Goal: Task Accomplishment & Management: Complete application form

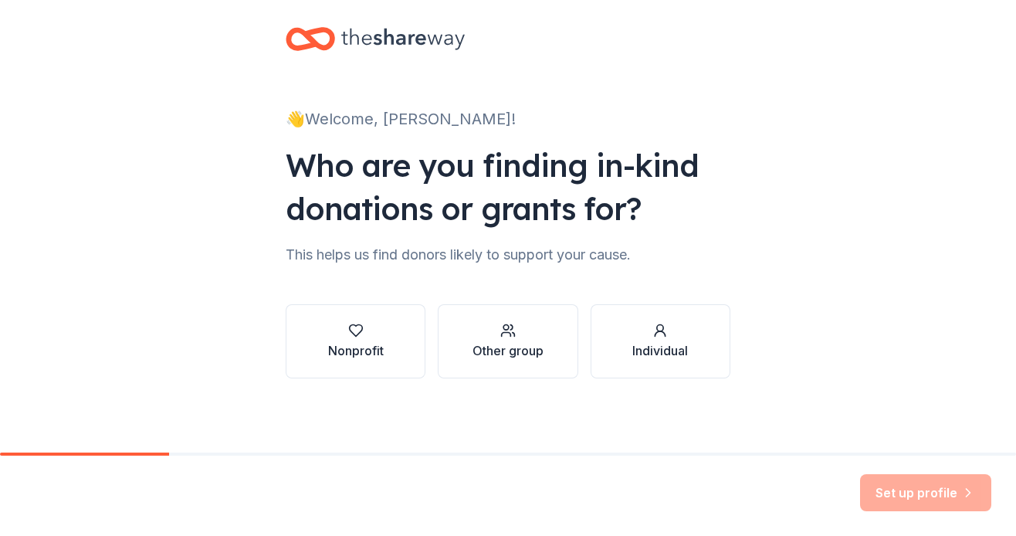
scroll to position [16, 0]
click at [363, 331] on icon "button" at bounding box center [355, 330] width 15 height 15
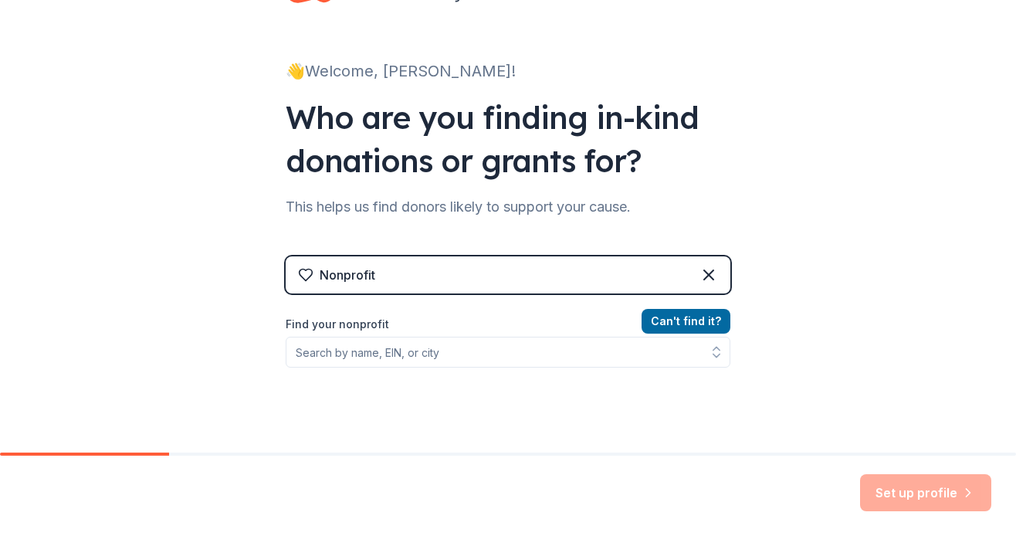
scroll to position [67, 0]
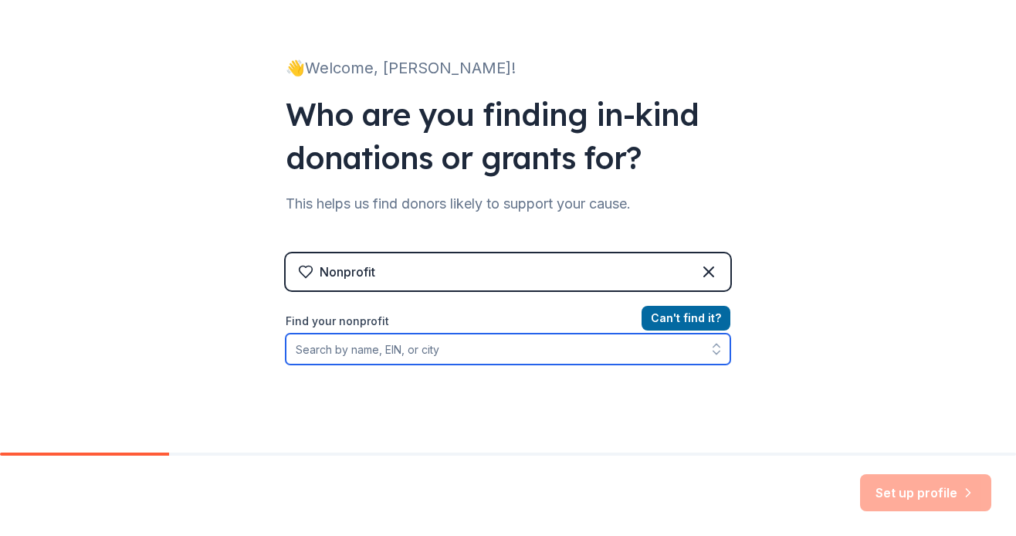
click at [332, 347] on input "Find your nonprofit" at bounding box center [508, 349] width 445 height 31
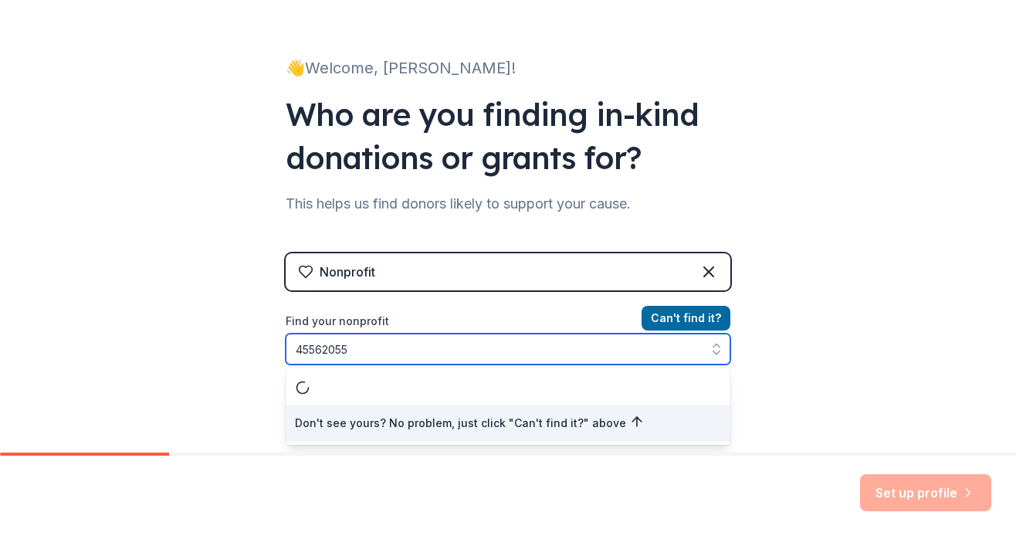
type input "455620556"
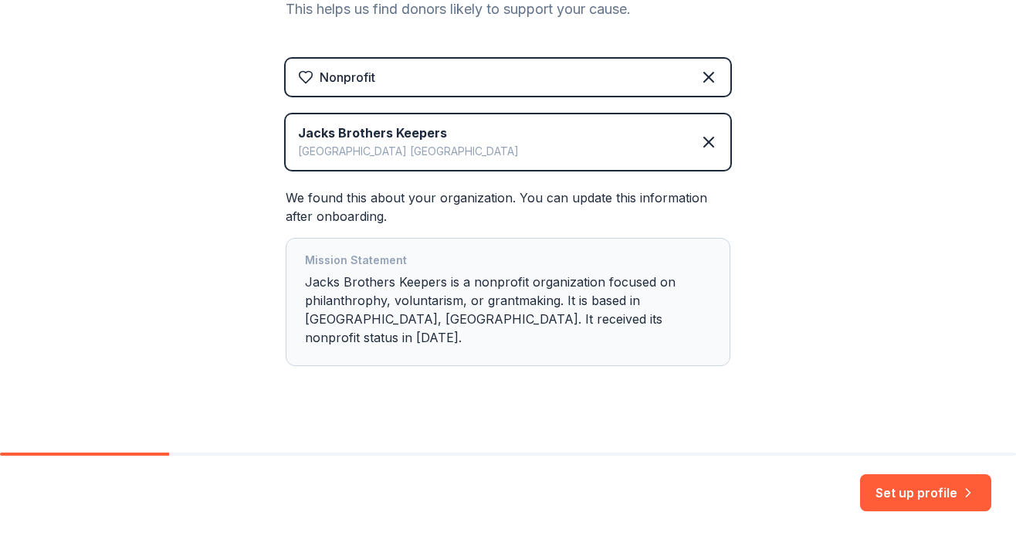
scroll to position [0, 0]
click at [912, 485] on button "Set up profile" at bounding box center [925, 492] width 131 height 37
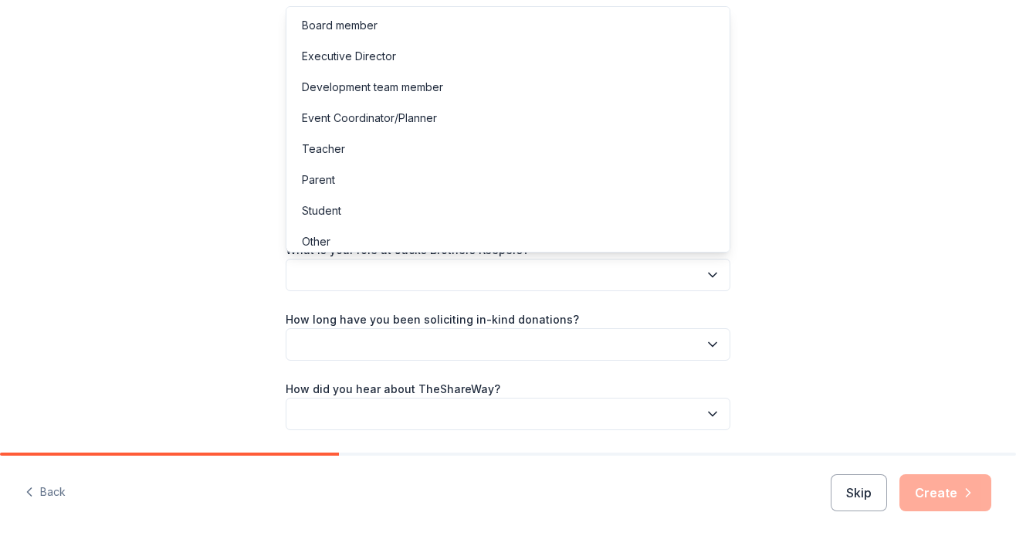
click at [709, 270] on icon "button" at bounding box center [712, 274] width 15 height 15
click at [336, 23] on div "Board member" at bounding box center [340, 25] width 76 height 19
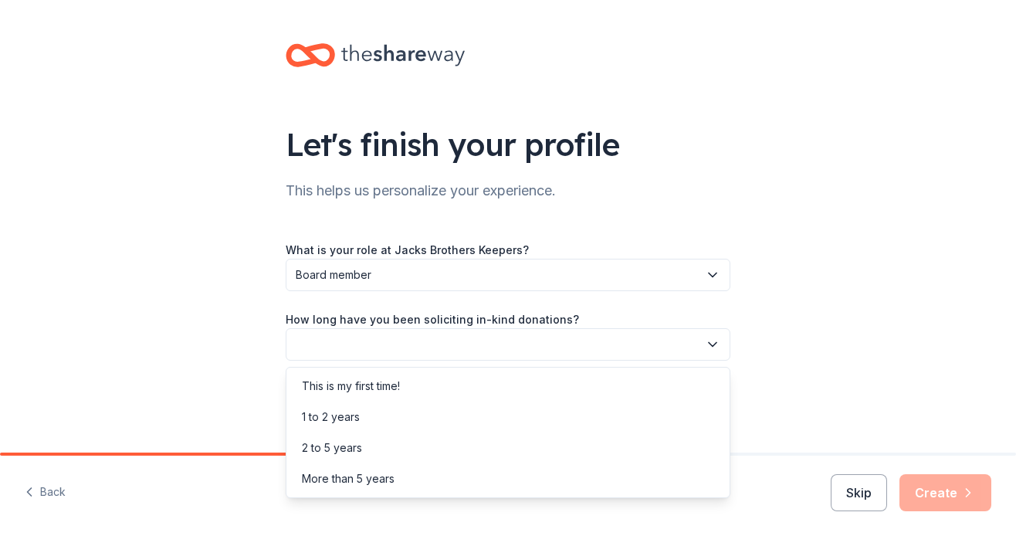
click at [312, 340] on button "button" at bounding box center [508, 344] width 445 height 32
click at [313, 442] on div "2 to 5 years" at bounding box center [332, 448] width 60 height 19
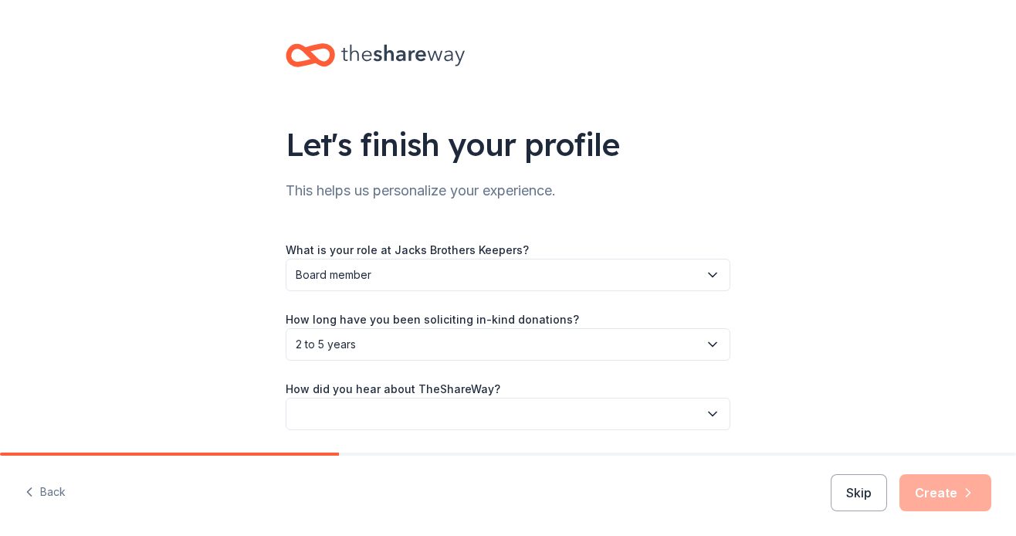
scroll to position [29, 0]
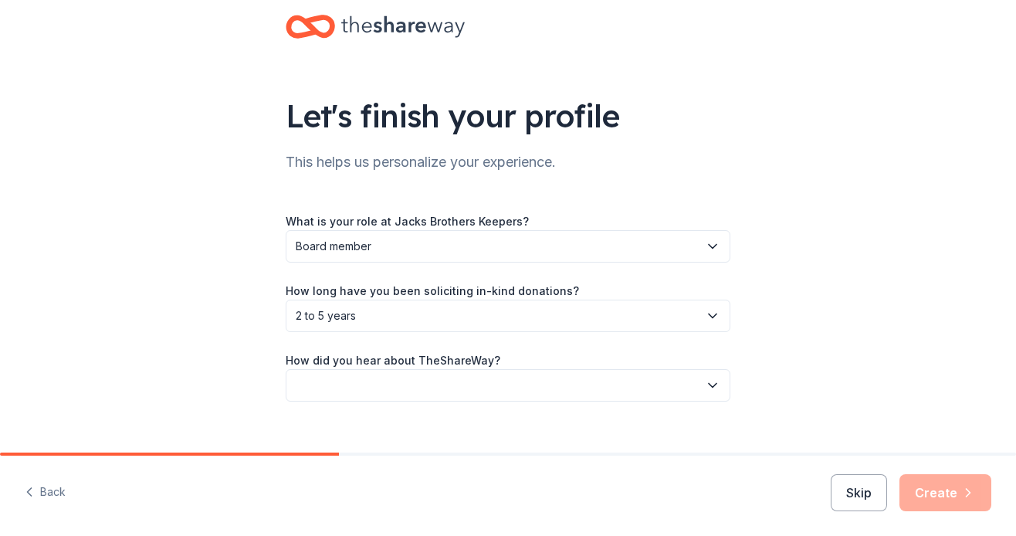
click at [319, 382] on button "button" at bounding box center [508, 385] width 445 height 32
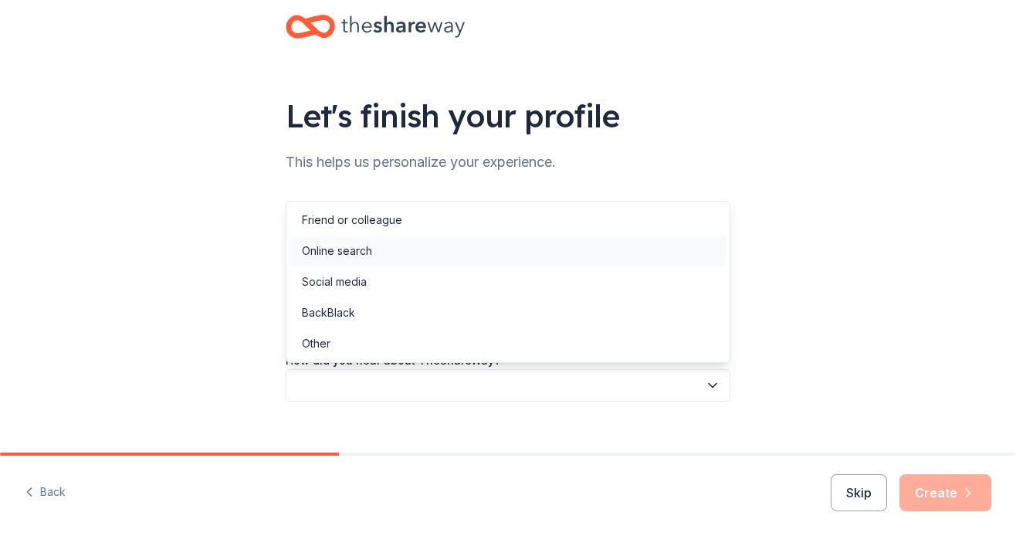
click at [317, 254] on div "Online search" at bounding box center [337, 251] width 70 height 19
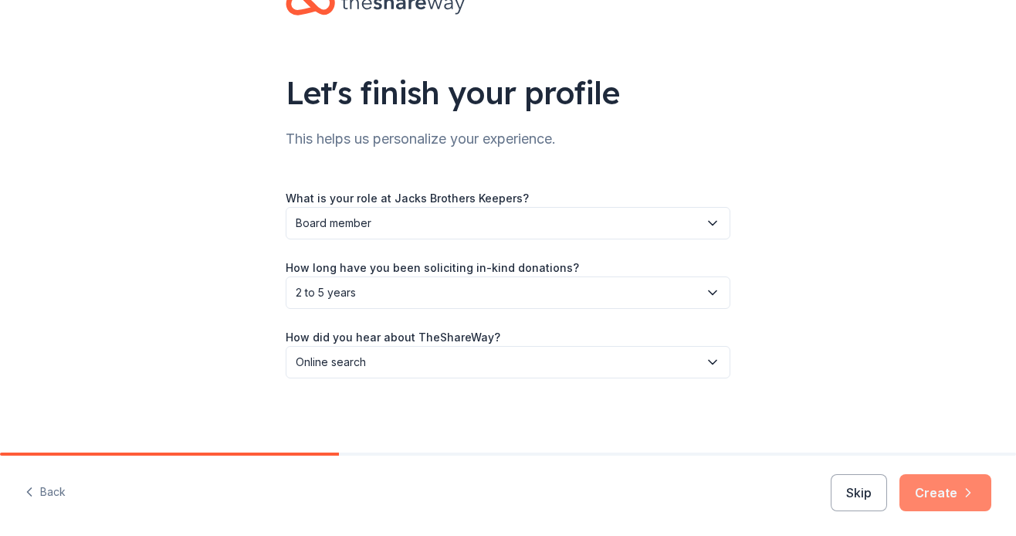
scroll to position [52, 0]
click at [946, 489] on button "Create" at bounding box center [945, 492] width 92 height 37
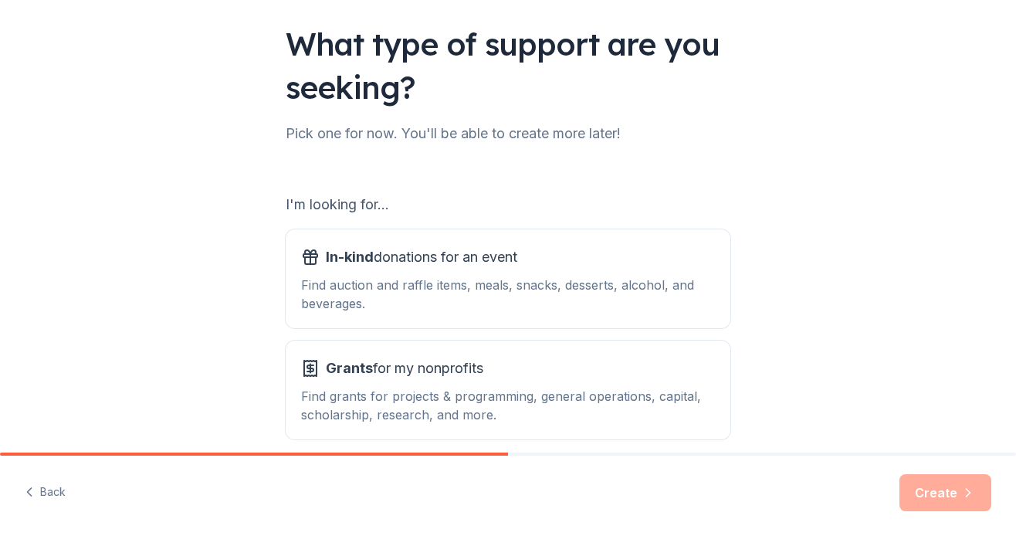
scroll to position [100, 0]
click at [369, 271] on div "In-kind donations for an event Find auction and raffle items, meals, snacks, de…" at bounding box center [508, 280] width 414 height 68
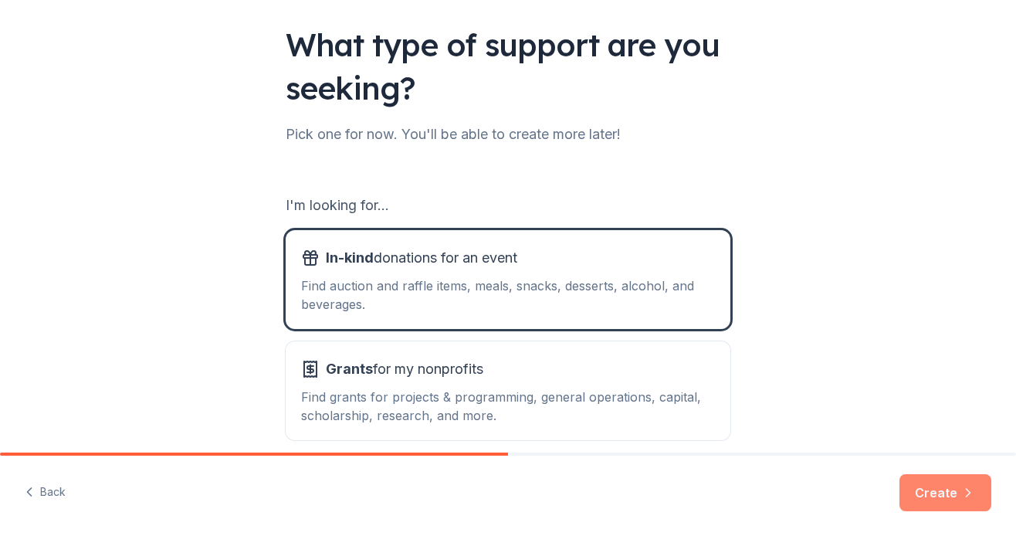
click at [924, 489] on button "Create" at bounding box center [945, 492] width 92 height 37
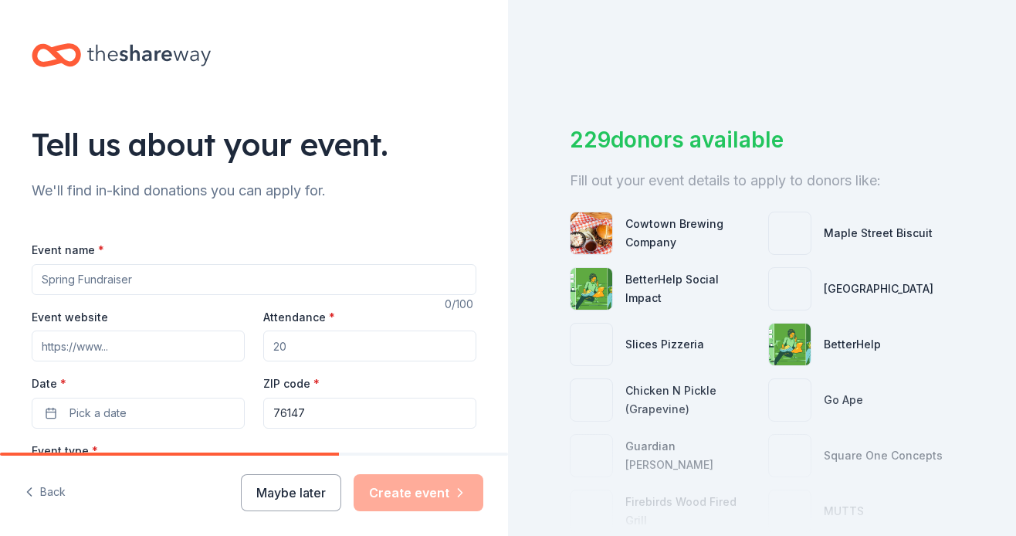
scroll to position [44, 0]
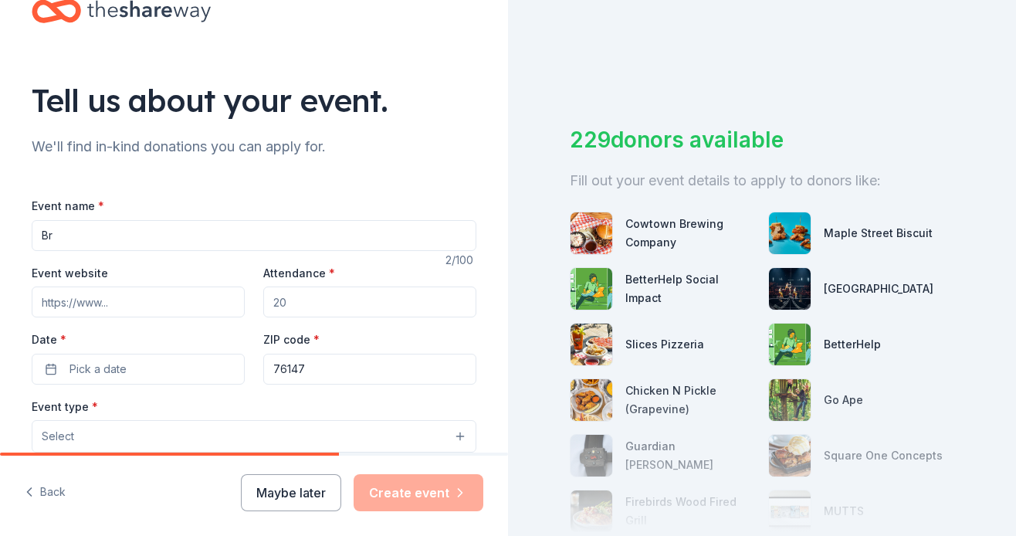
type input "B"
type input "2025 Brothers Keepers Wild West Casino Fest"
click at [137, 298] on input "Event website" at bounding box center [138, 301] width 213 height 31
click at [127, 302] on input "Event website" at bounding box center [138, 301] width 213 height 31
click at [114, 300] on input "Event website" at bounding box center [138, 301] width 213 height 31
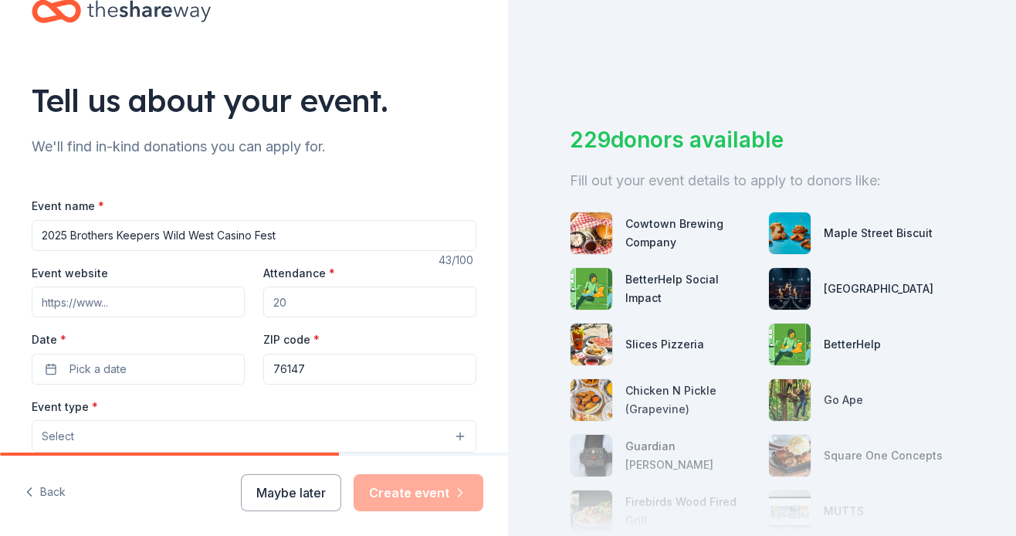
click at [112, 300] on input "Event website" at bounding box center [138, 301] width 213 height 31
type input "brothers-keepers.org"
type input "150"
click at [57, 364] on button "Pick a date" at bounding box center [138, 369] width 213 height 31
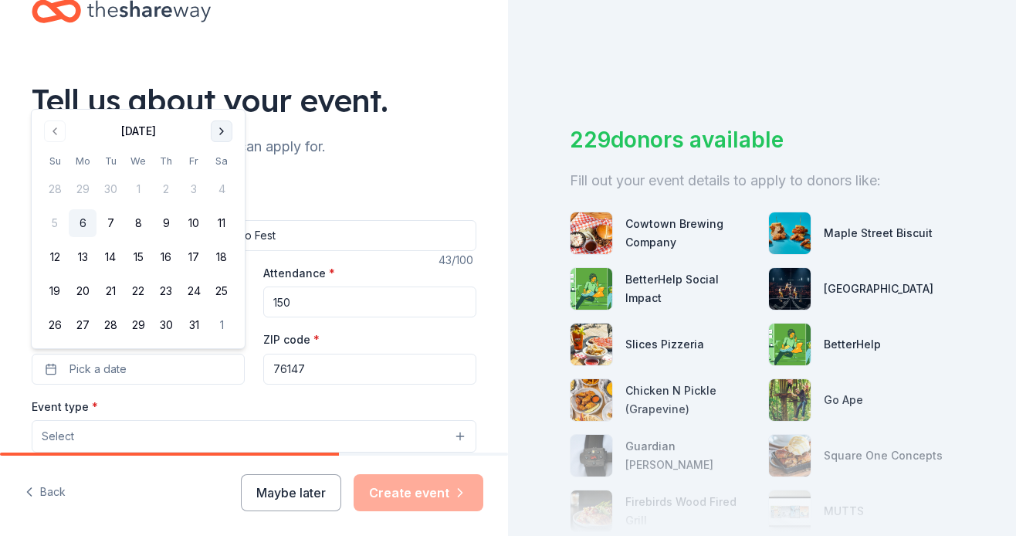
click at [222, 129] on button "Go to next month" at bounding box center [222, 131] width 22 height 22
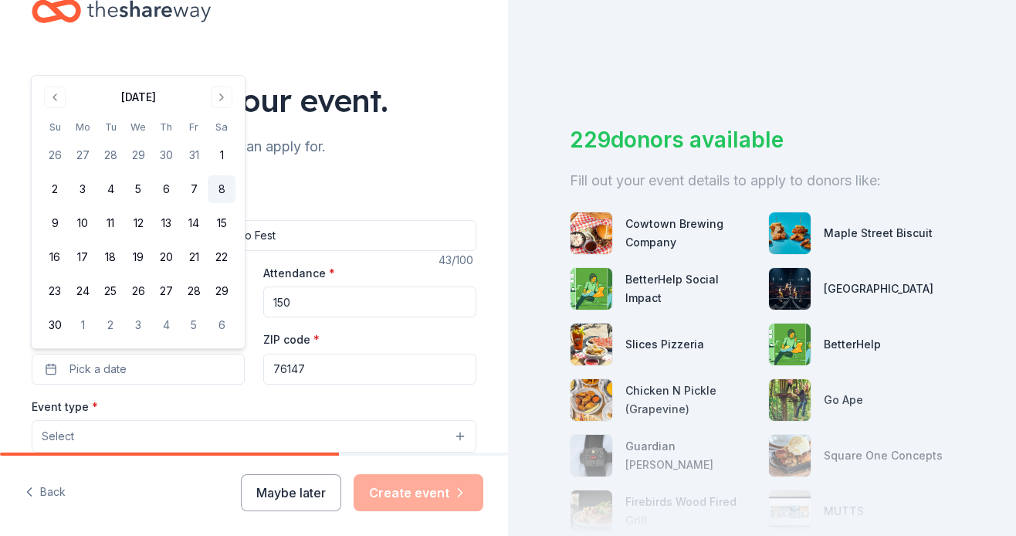
click at [223, 185] on button "8" at bounding box center [222, 189] width 28 height 28
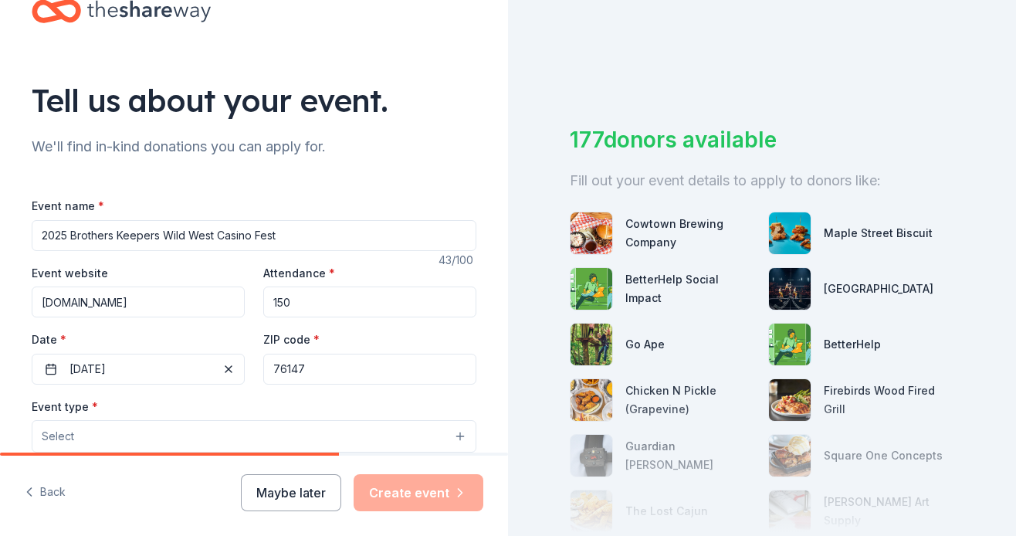
type input "76147"
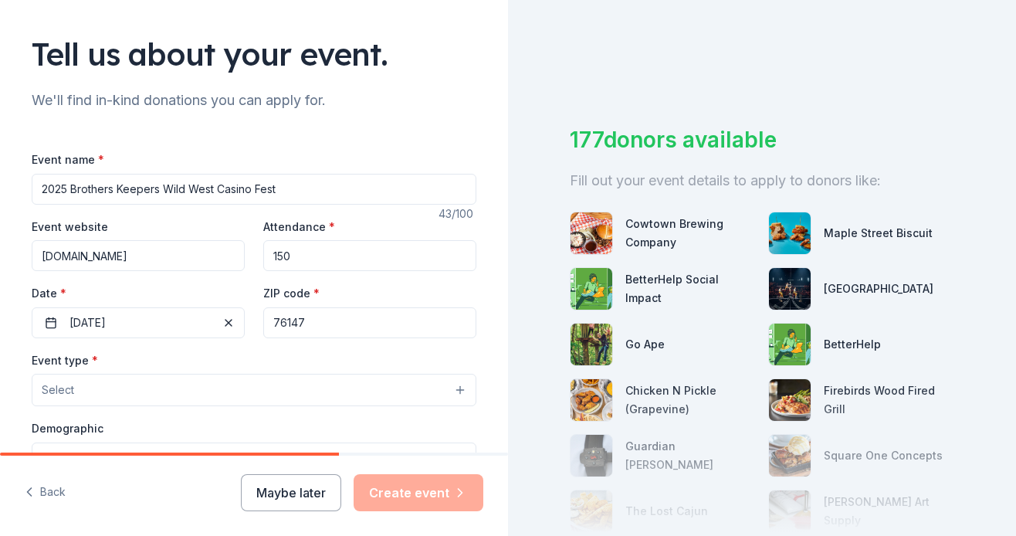
scroll to position [91, 0]
click at [117, 385] on button "Select" at bounding box center [254, 389] width 445 height 32
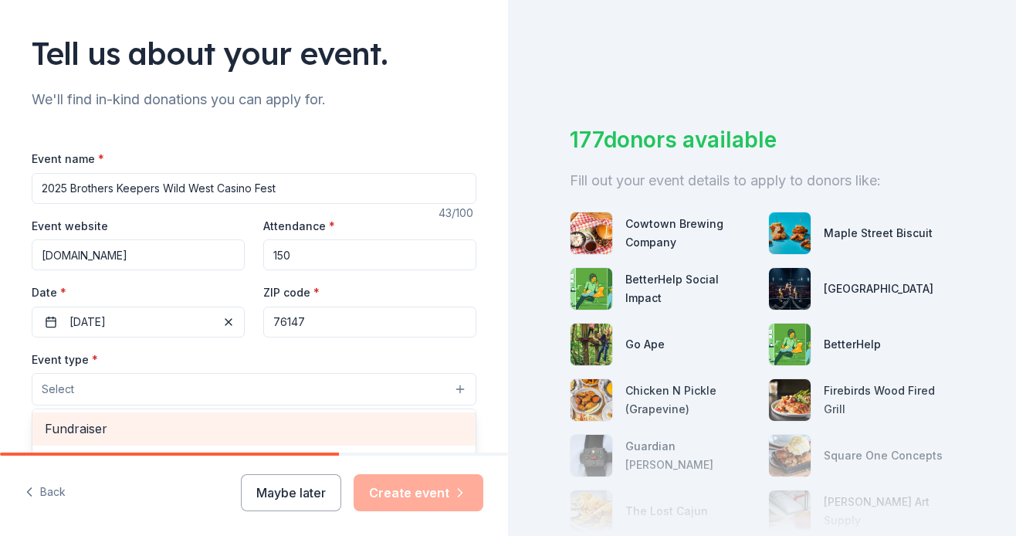
click at [88, 422] on span "Fundraiser" at bounding box center [254, 428] width 418 height 20
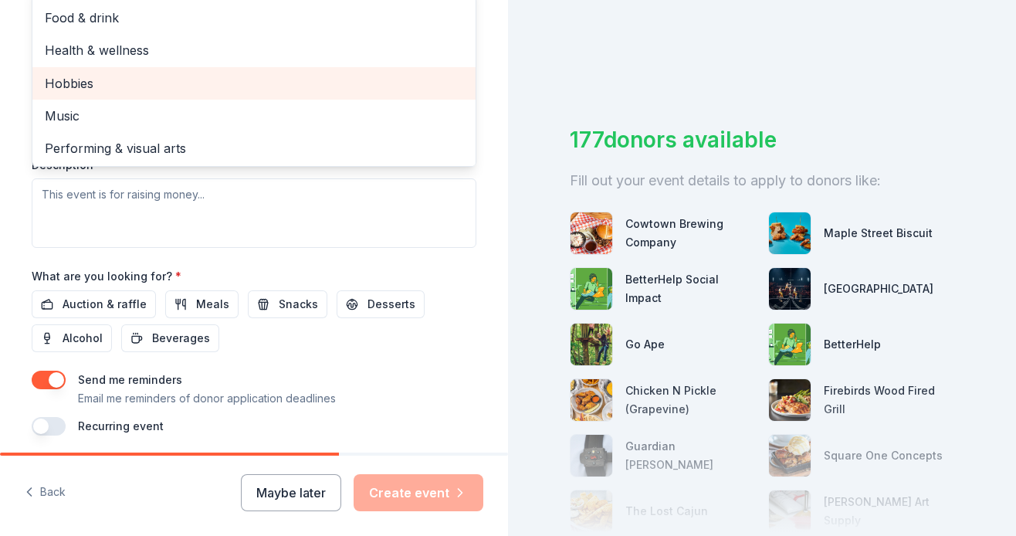
scroll to position [520, 0]
click at [81, 297] on div "Event name * 2025 Brothers Keepers Wild West Casino Fest 43 /100 Event website …" at bounding box center [254, 77] width 445 height 715
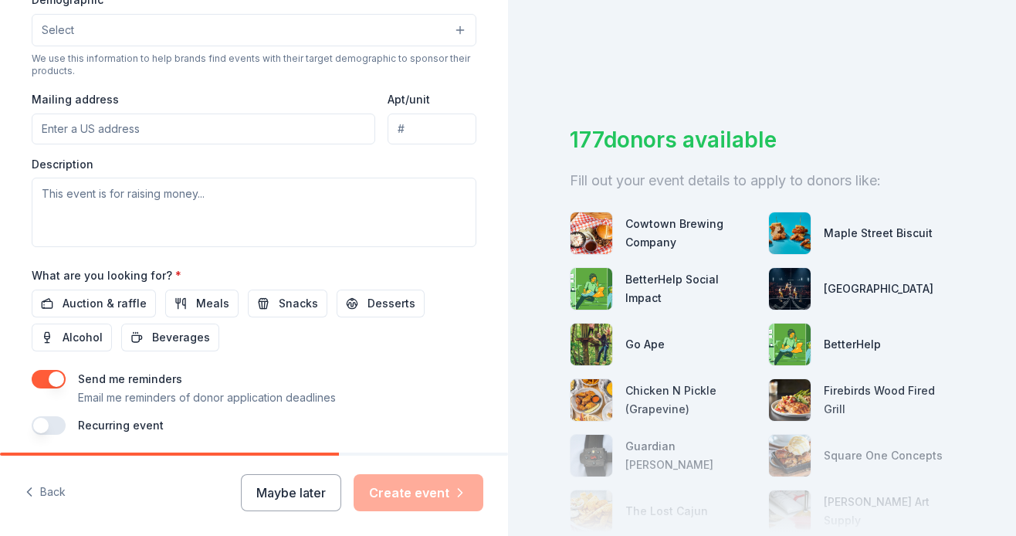
scroll to position [253, 0]
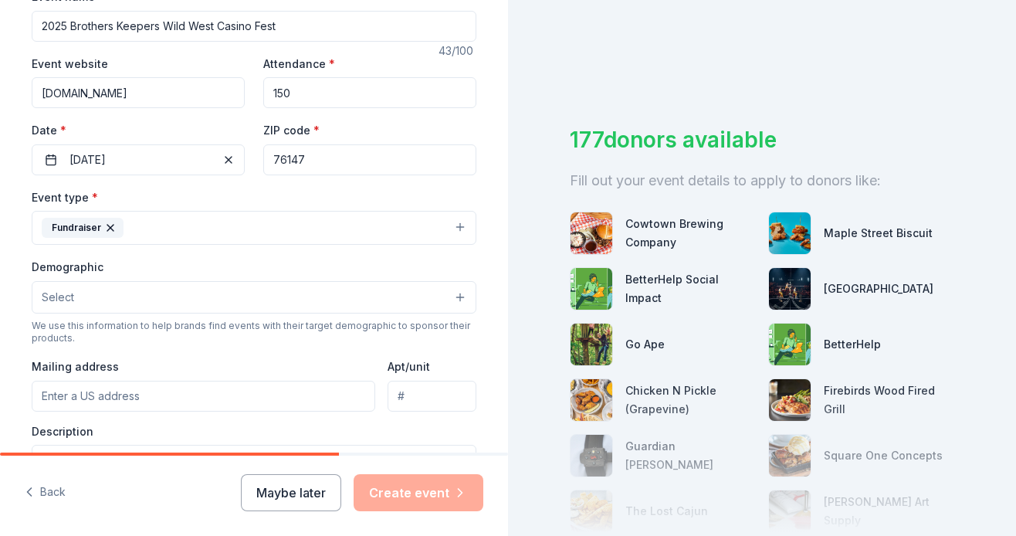
click at [361, 290] on button "Select" at bounding box center [254, 297] width 445 height 32
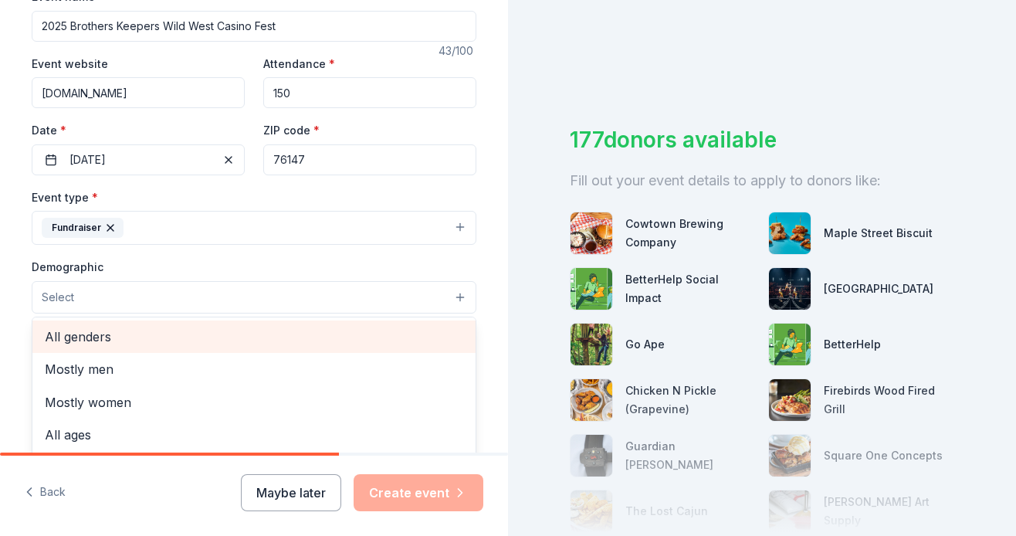
click at [86, 337] on span "All genders" at bounding box center [254, 337] width 418 height 20
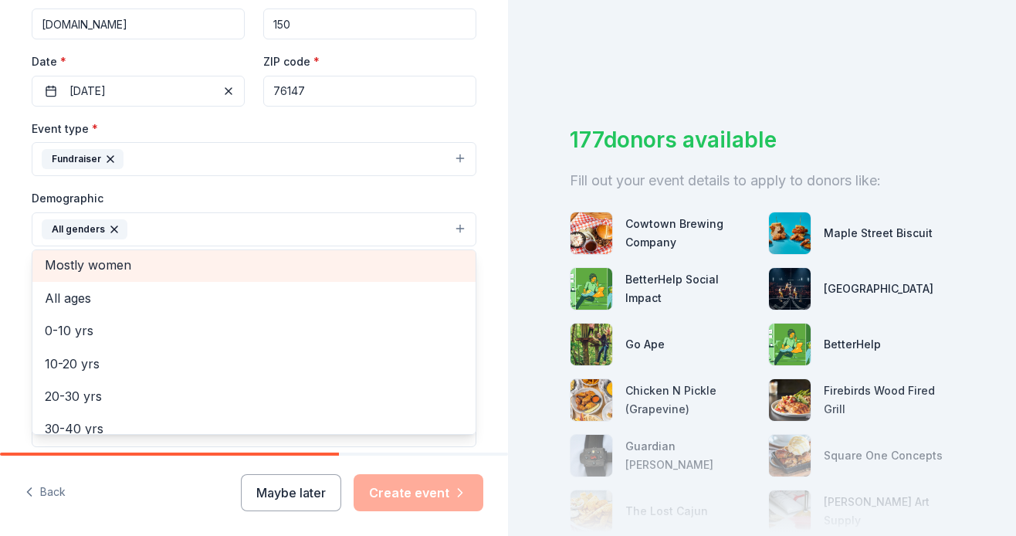
scroll to position [53, 0]
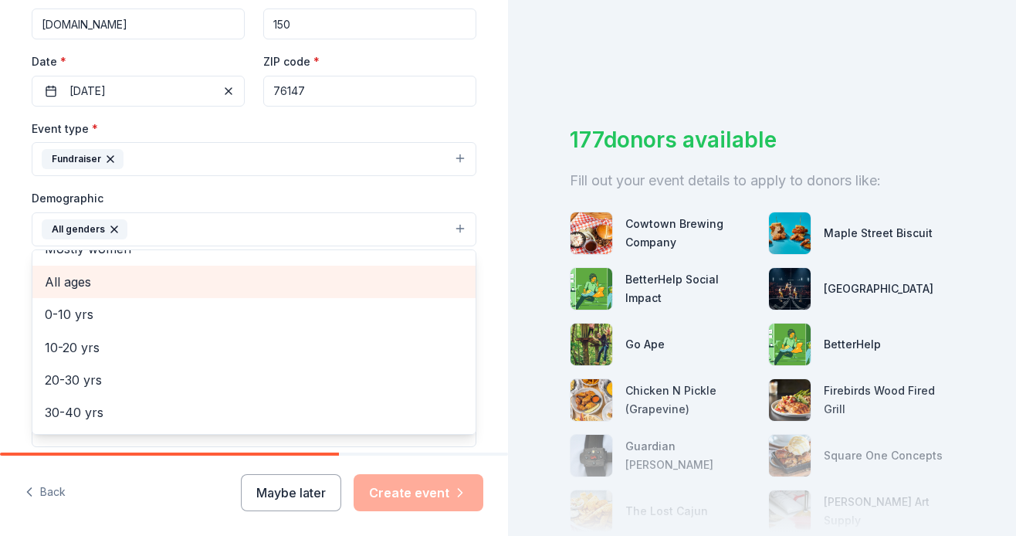
click at [67, 281] on span "All ages" at bounding box center [254, 282] width 418 height 20
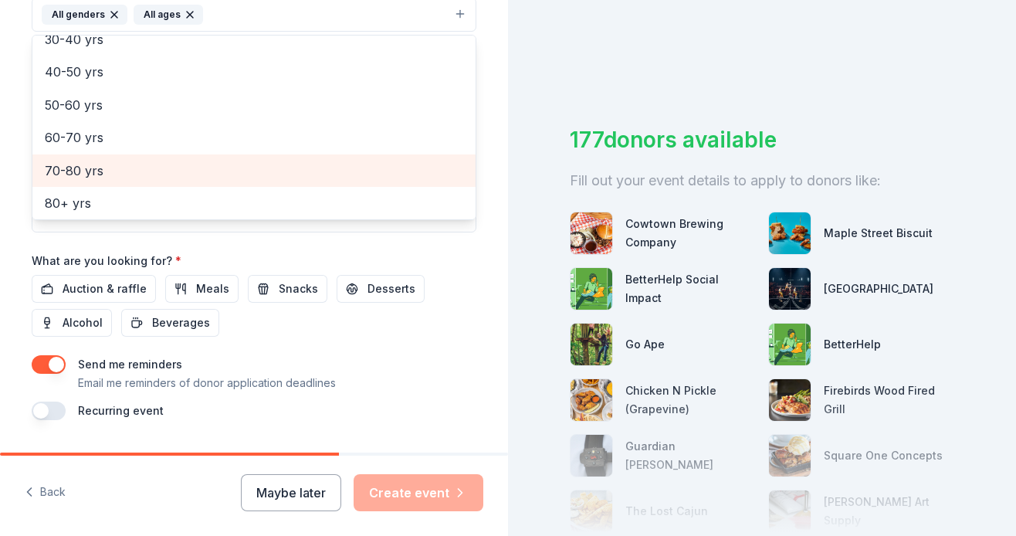
scroll to position [540, 0]
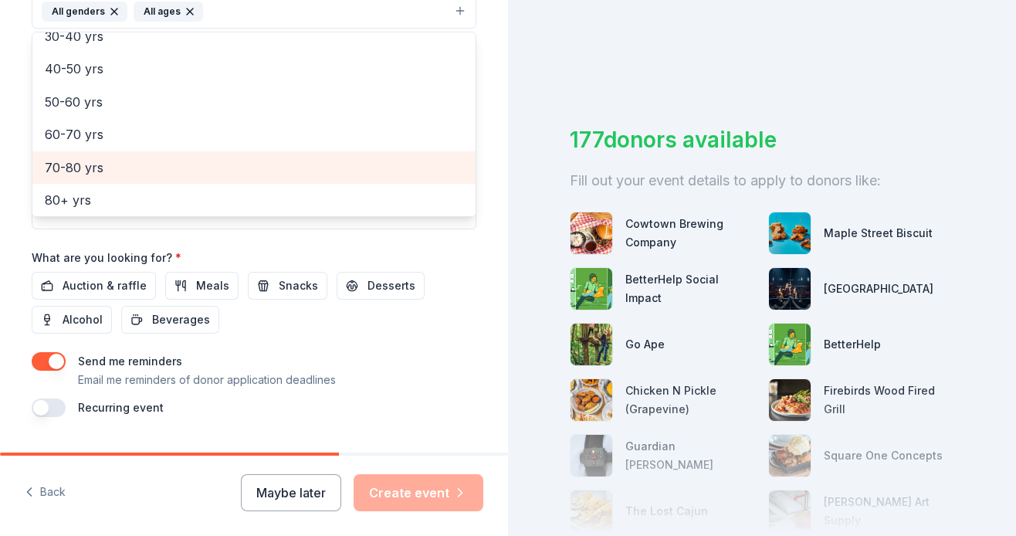
click at [87, 279] on div "Event name * 2025 Brothers Keepers Wild West Casino Fest 43 /100 Event website …" at bounding box center [254, 58] width 445 height 716
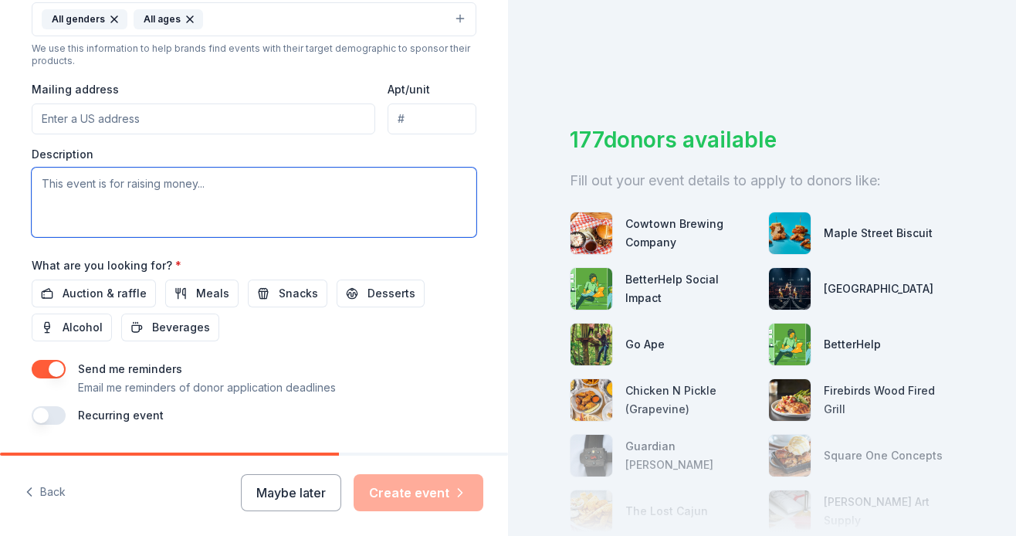
click at [219, 184] on textarea at bounding box center [254, 202] width 445 height 69
click at [243, 181] on textarea "This event is for raising money for our veterans," at bounding box center [254, 202] width 445 height 69
click at [287, 184] on textarea "This event is for raising money for our Veterans," at bounding box center [254, 202] width 445 height 69
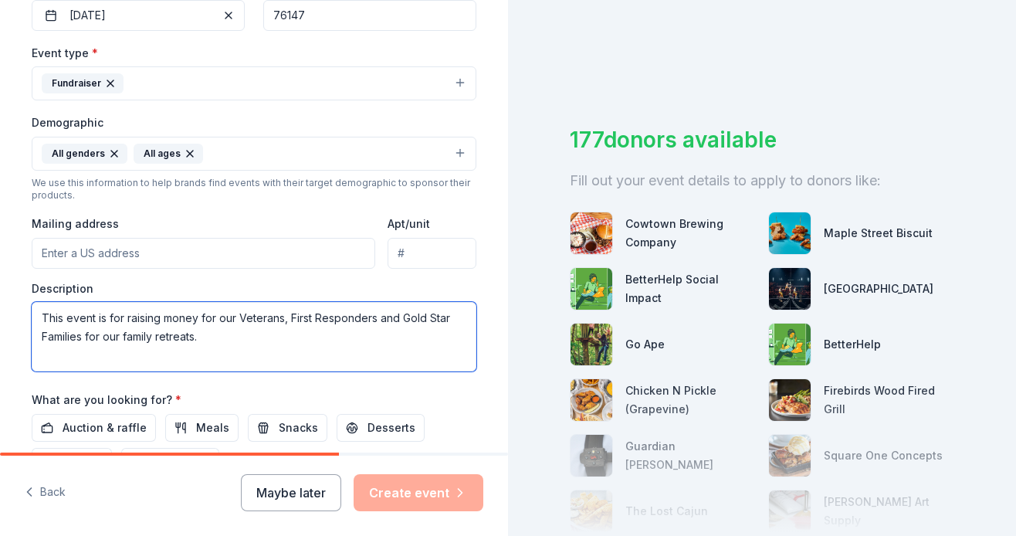
scroll to position [396, 0]
type textarea "This event is for raising money for our Veterans, First Responders and Gold Sta…"
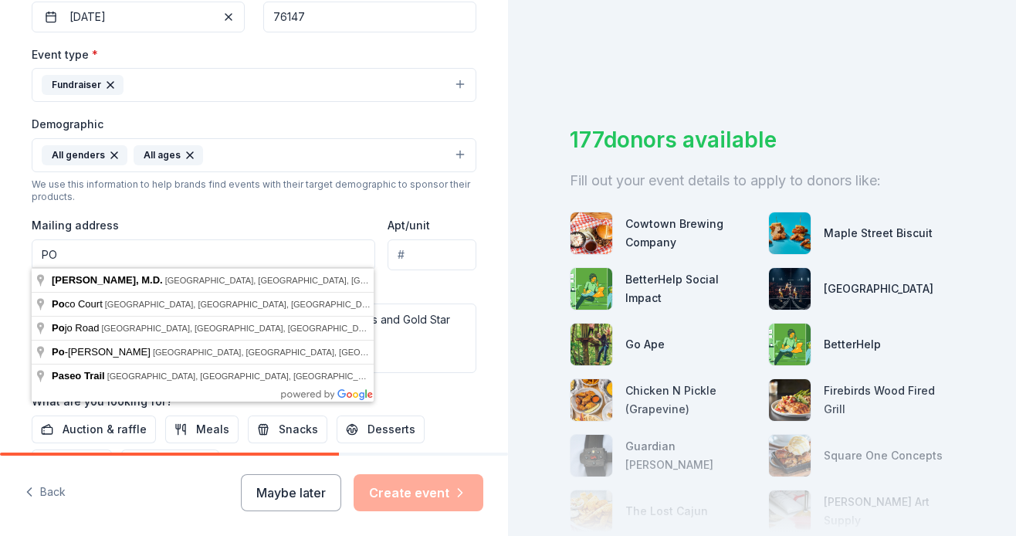
type input "P"
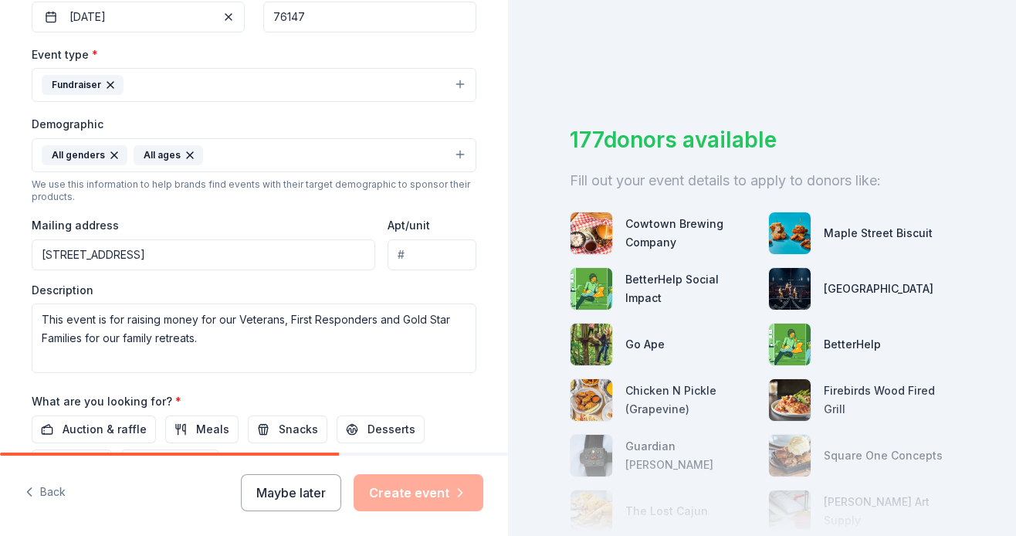
type input "13600 Fishing Hole Lane, Haslet, TX, 76052"
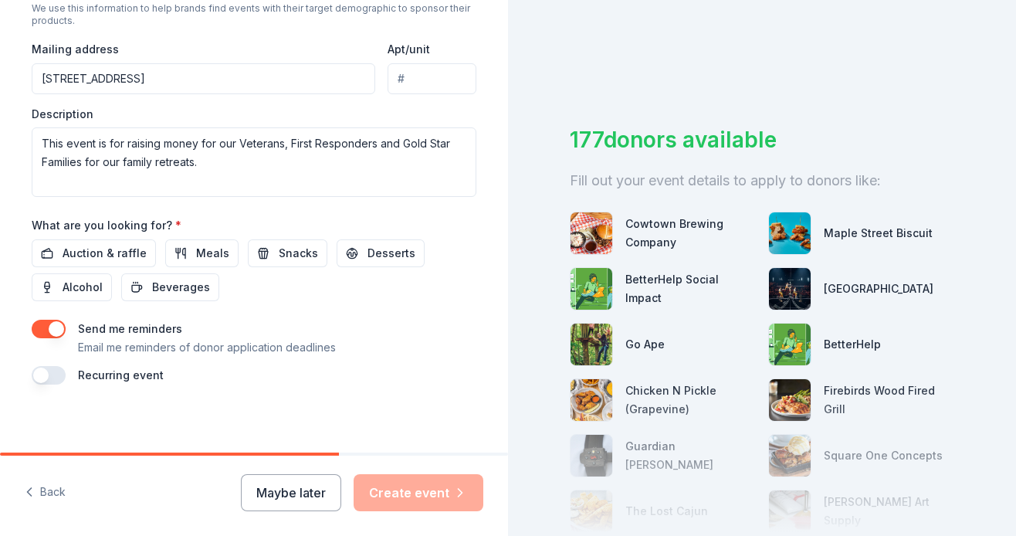
scroll to position [571, 0]
click at [75, 287] on span "Alcohol" at bounding box center [83, 288] width 40 height 19
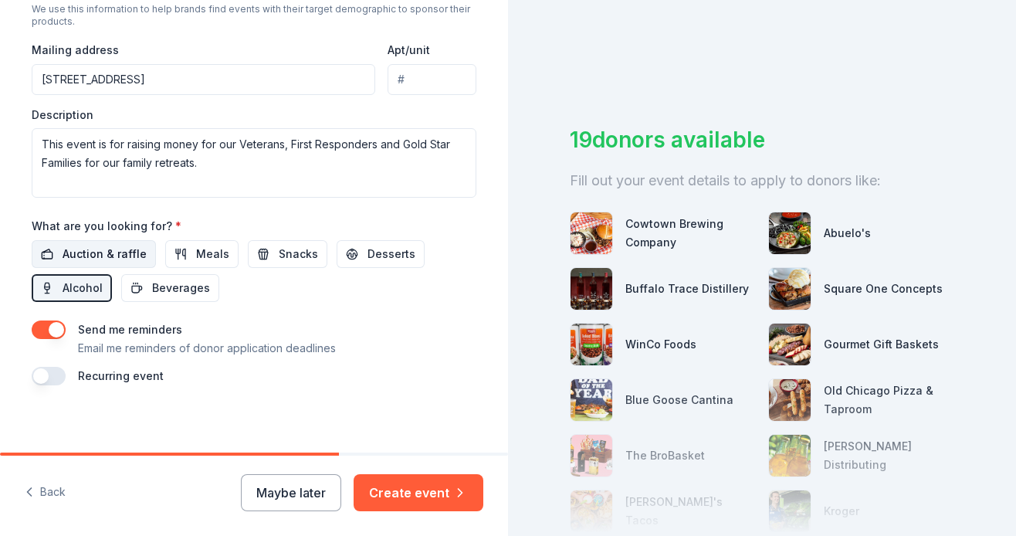
click at [111, 248] on span "Auction & raffle" at bounding box center [105, 254] width 84 height 19
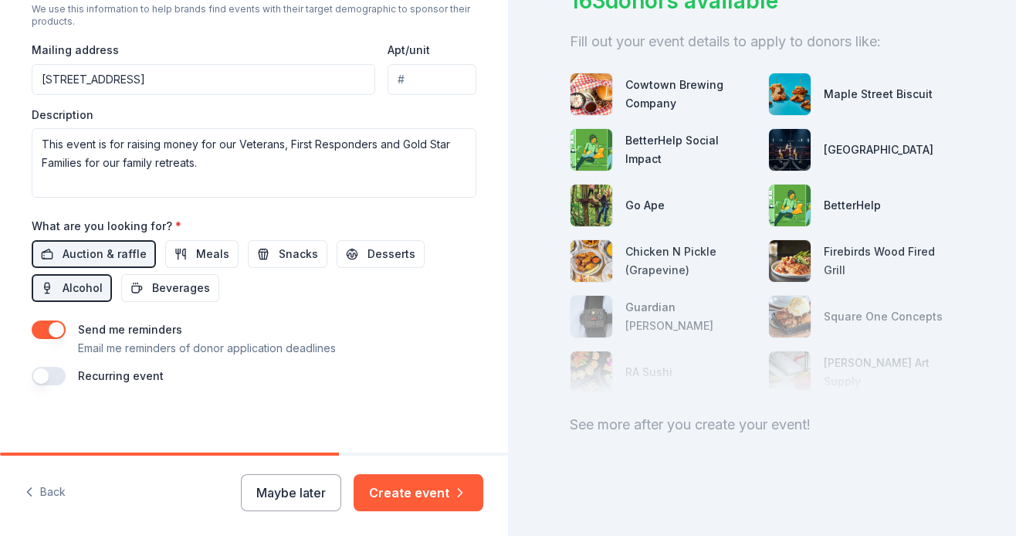
scroll to position [139, 0]
click at [401, 490] on button "Create event" at bounding box center [419, 492] width 130 height 37
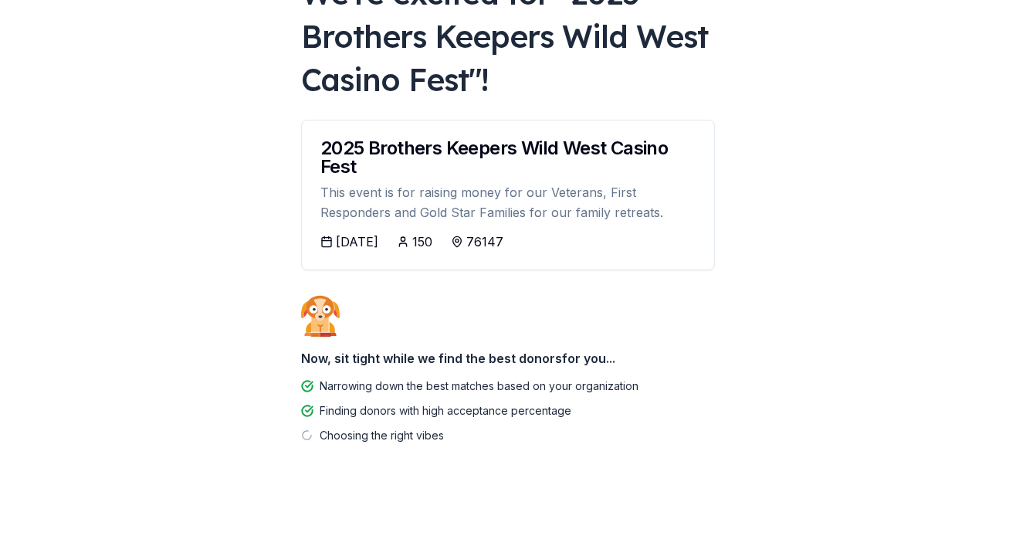
scroll to position [127, 0]
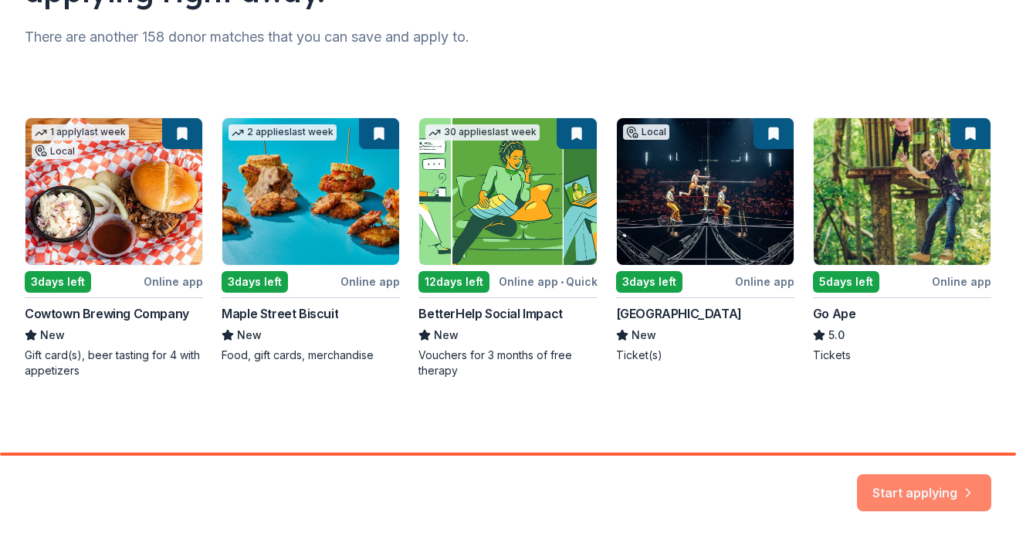
click at [894, 483] on button "Start applying" at bounding box center [924, 483] width 134 height 37
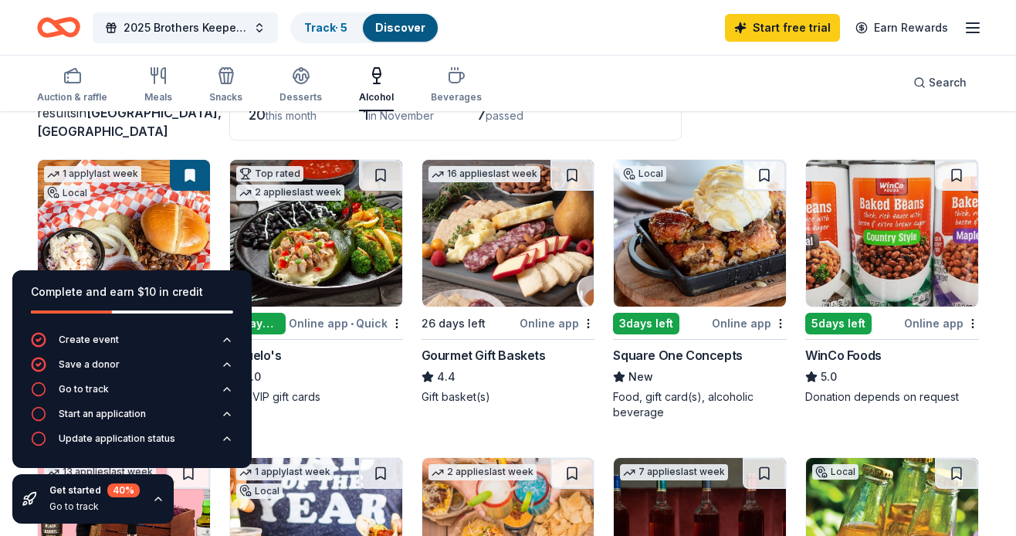
scroll to position [126, 0]
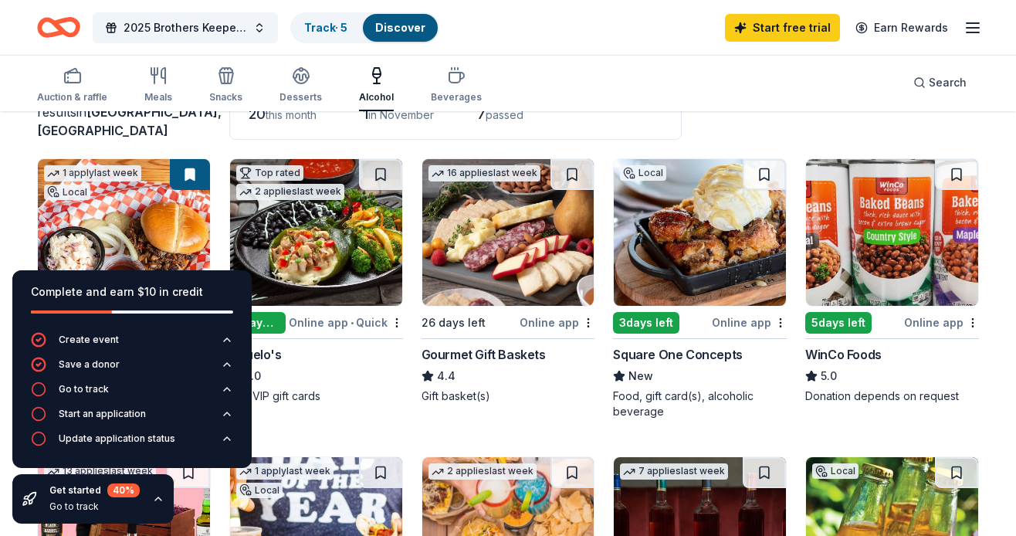
click at [354, 357] on div "Abuelo's" at bounding box center [316, 354] width 174 height 19
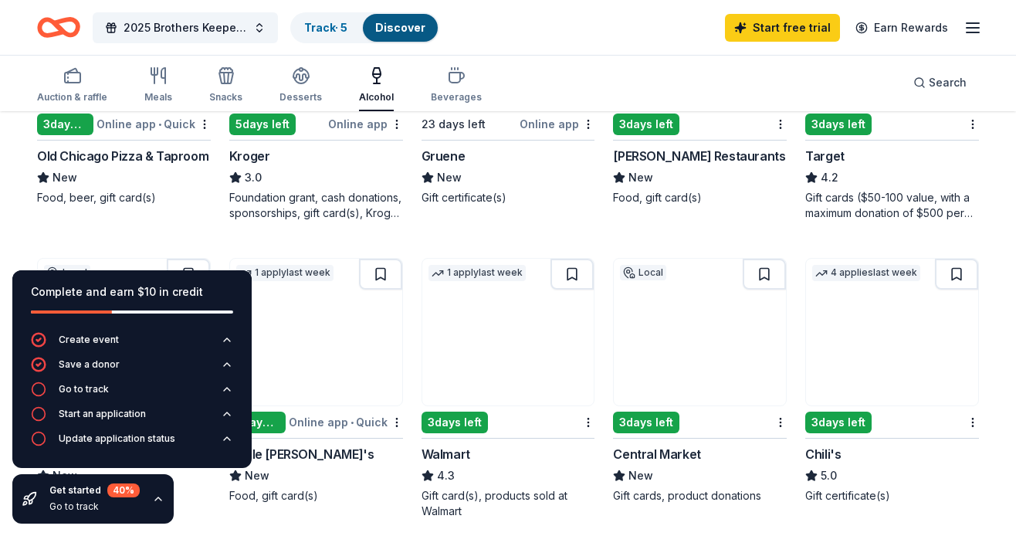
scroll to position [921, 0]
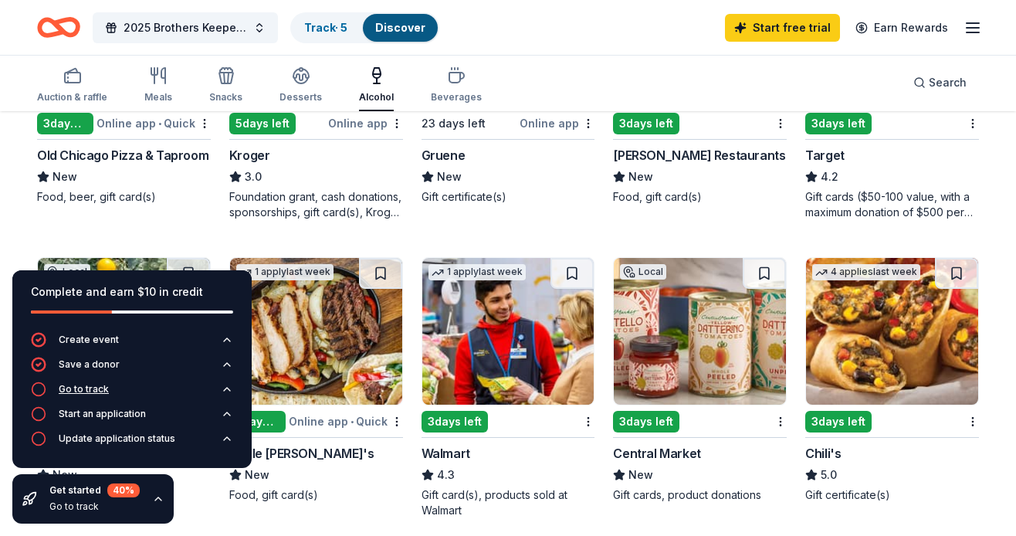
click at [41, 388] on icon "button" at bounding box center [38, 388] width 15 height 15
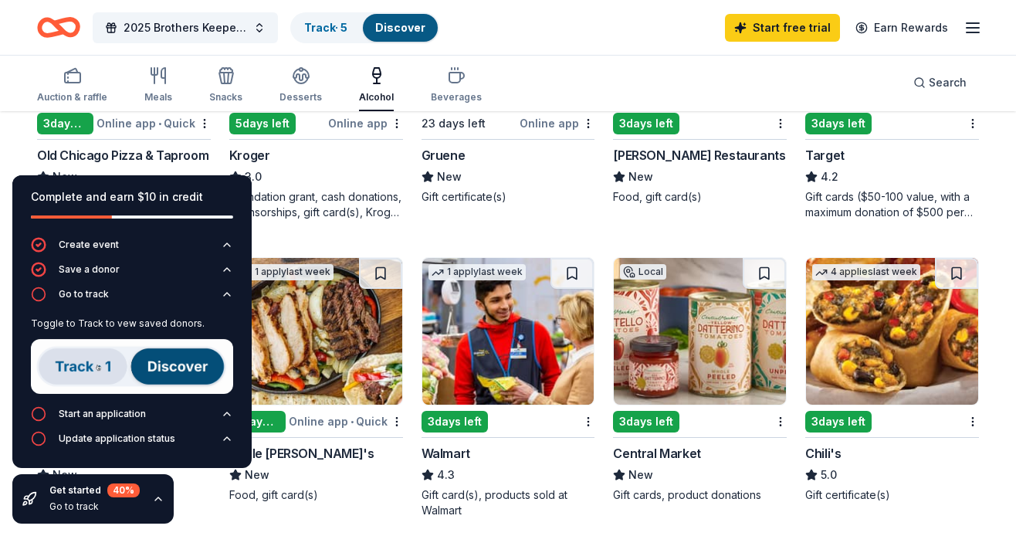
scroll to position [929, 0]
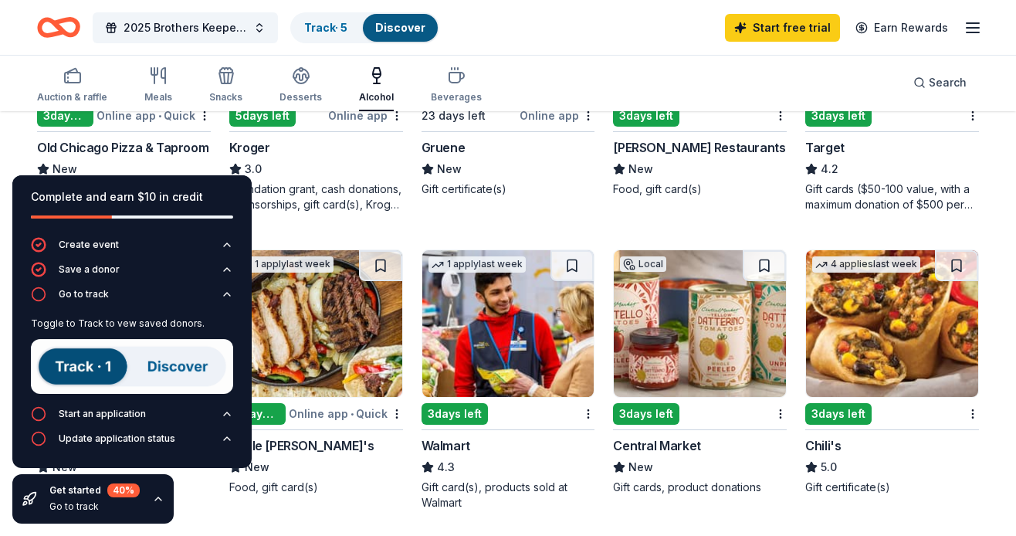
click at [167, 364] on img at bounding box center [132, 366] width 202 height 55
click at [92, 365] on img at bounding box center [132, 366] width 202 height 55
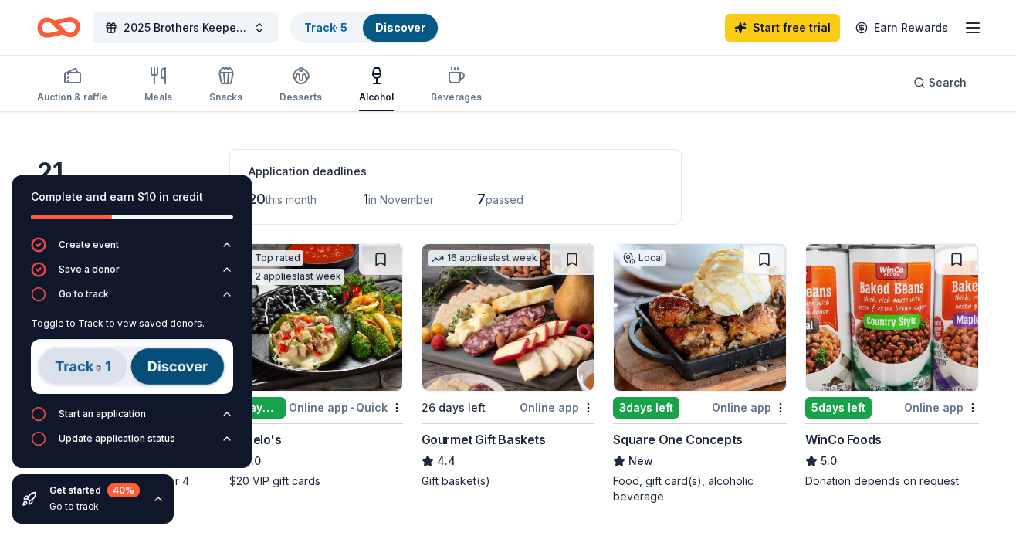
scroll to position [161, 0]
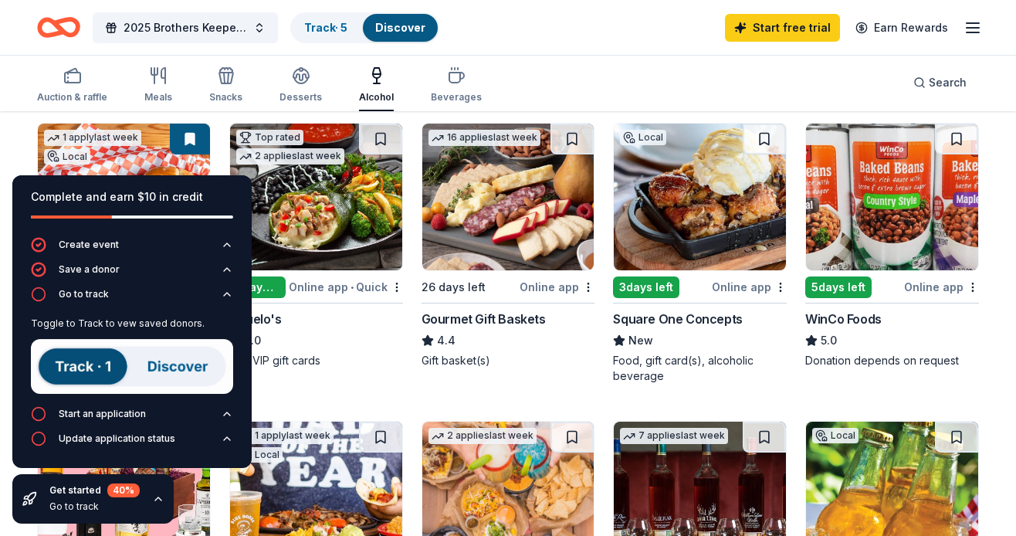
click at [82, 369] on img at bounding box center [132, 366] width 202 height 55
click at [74, 370] on img at bounding box center [132, 366] width 202 height 55
click at [38, 297] on icon "button" at bounding box center [38, 293] width 15 height 15
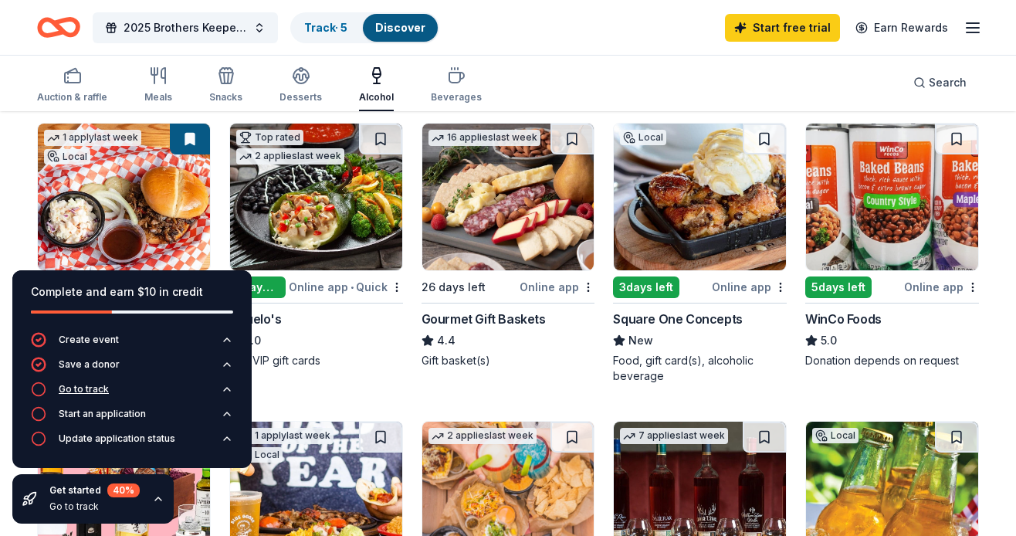
click at [70, 387] on div "Go to track" at bounding box center [84, 389] width 50 height 12
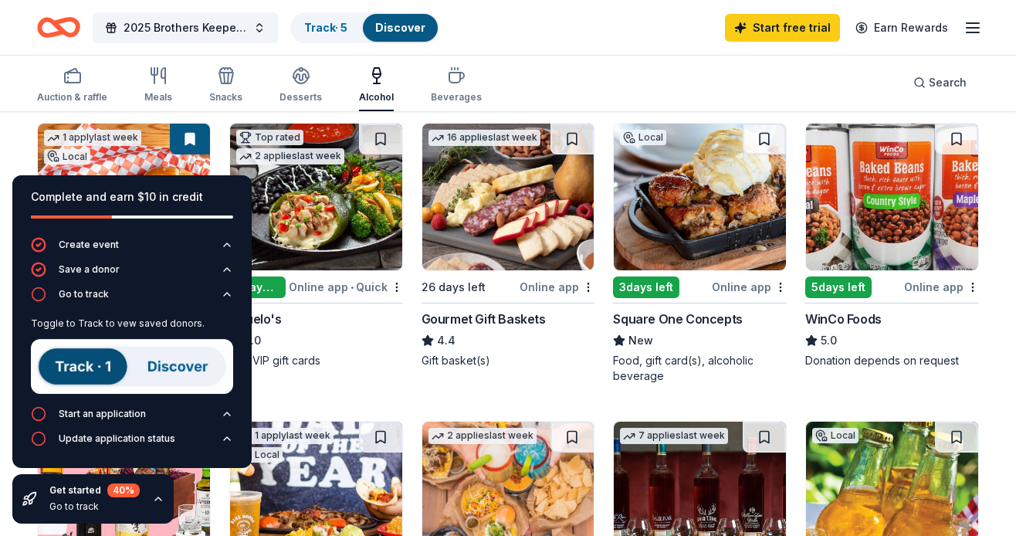
click at [77, 368] on img at bounding box center [132, 366] width 202 height 55
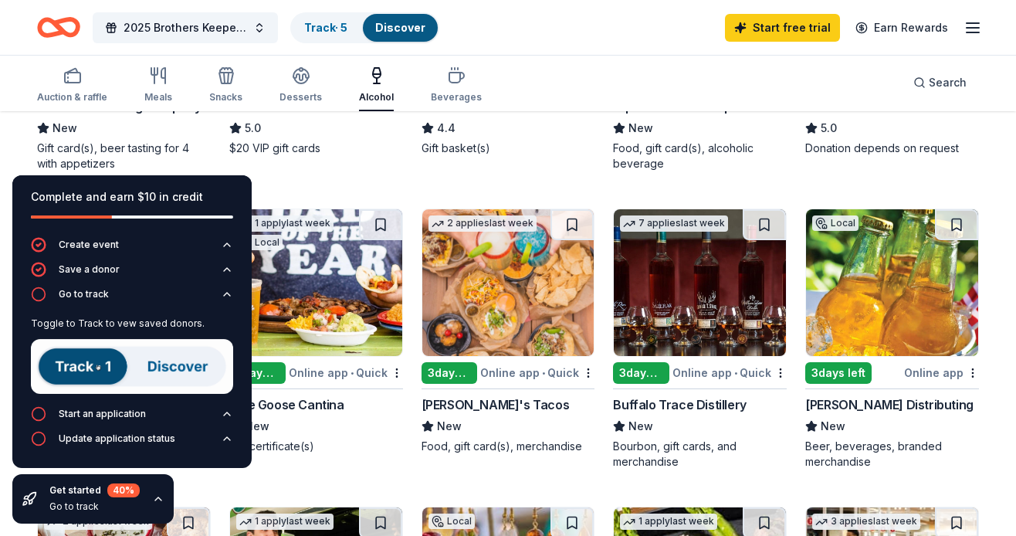
scroll to position [378, 0]
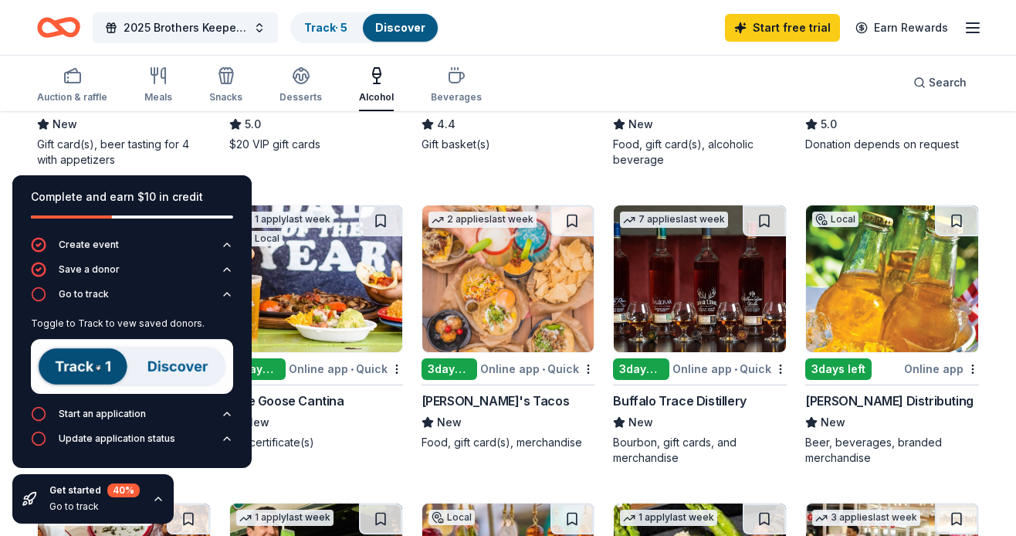
click at [872, 289] on img at bounding box center [892, 278] width 172 height 147
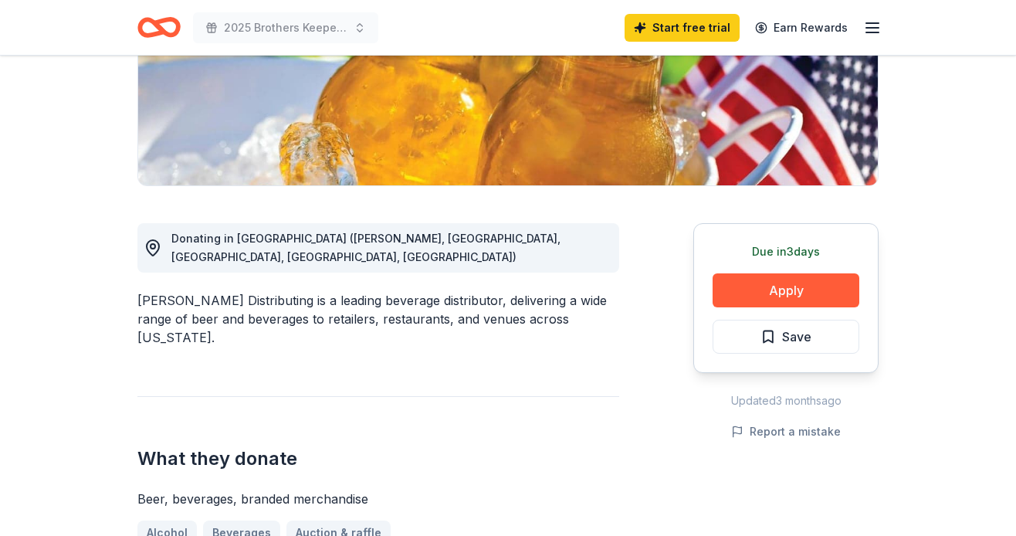
scroll to position [284, 0]
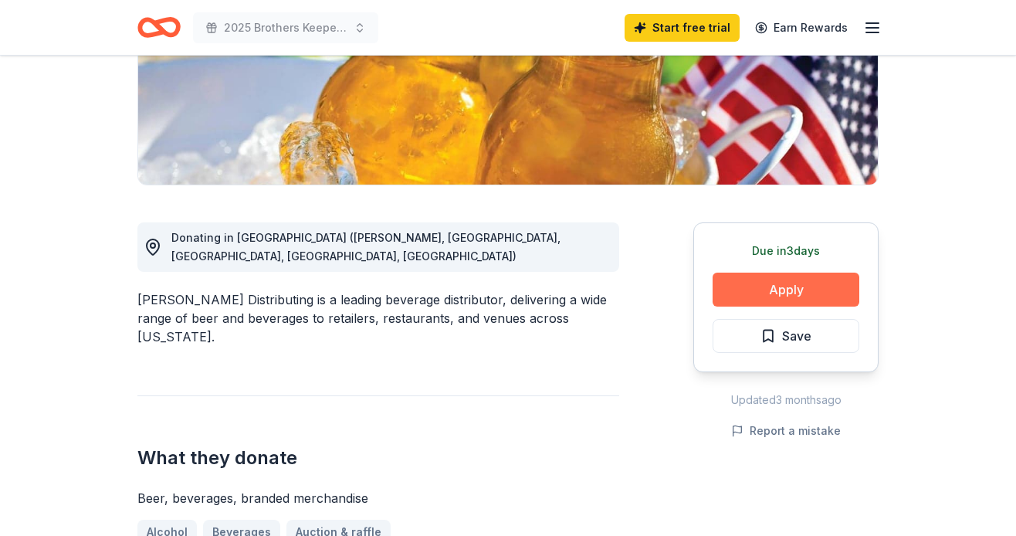
click at [777, 291] on button "Apply" at bounding box center [786, 290] width 147 height 34
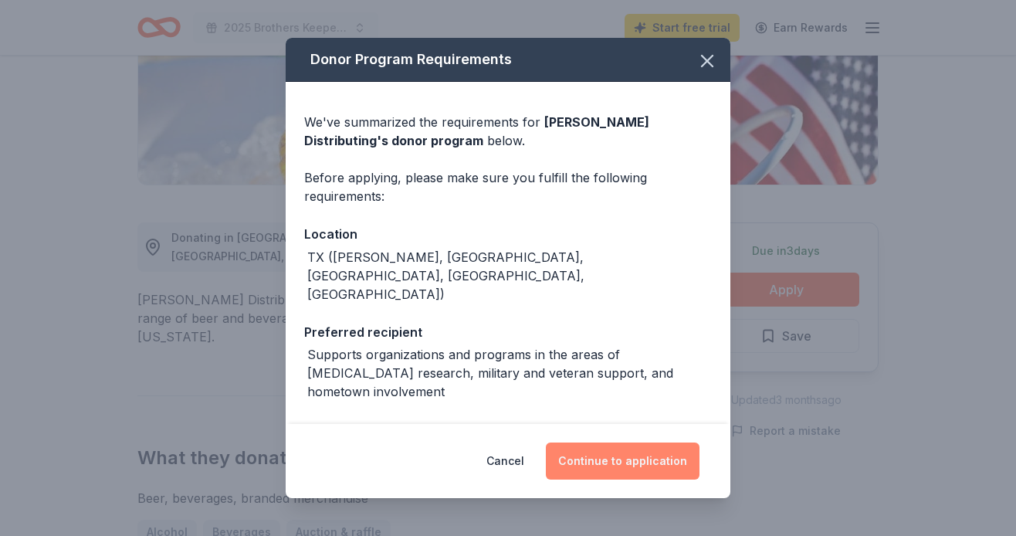
click at [605, 458] on button "Continue to application" at bounding box center [623, 460] width 154 height 37
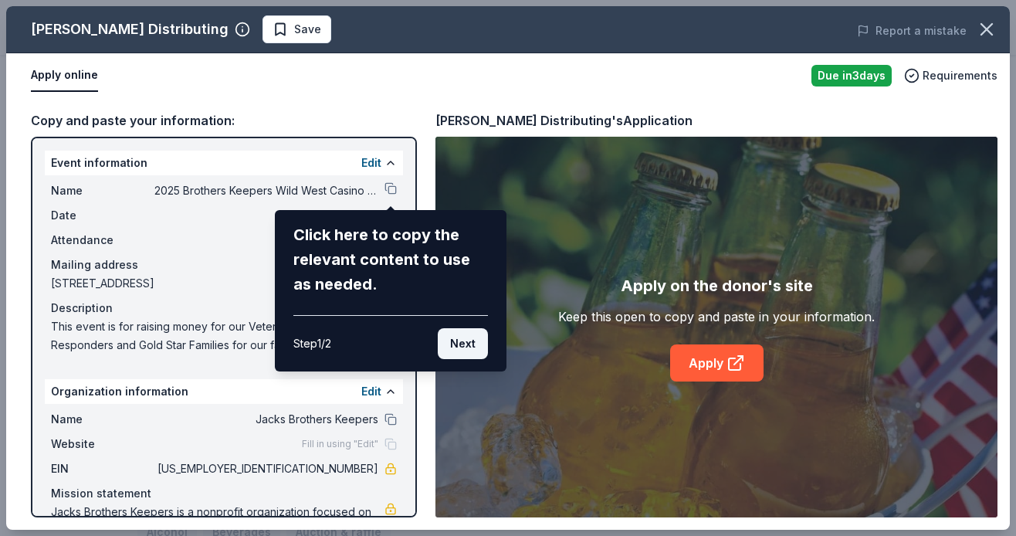
click at [469, 341] on button "Next" at bounding box center [463, 343] width 50 height 31
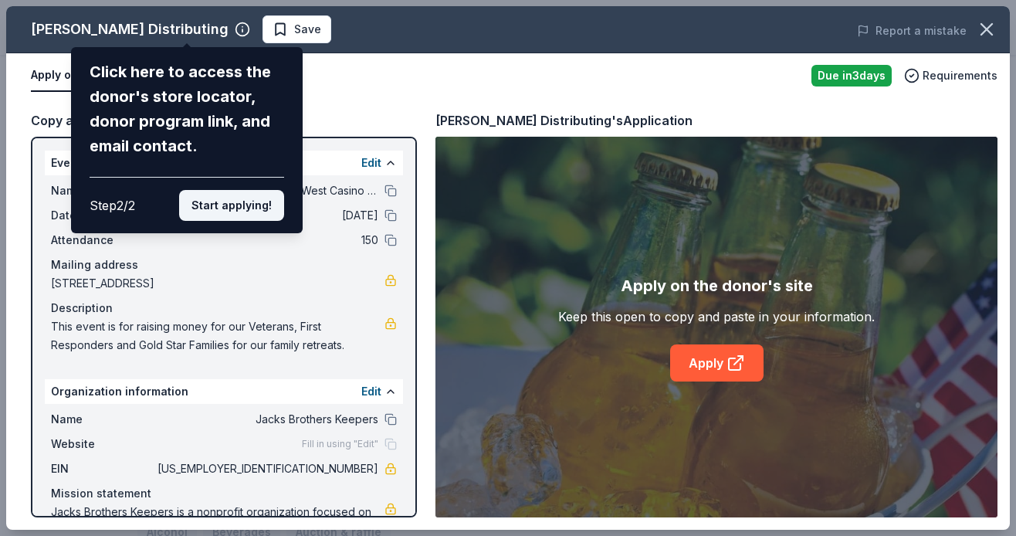
click at [225, 190] on button "Start applying!" at bounding box center [231, 205] width 105 height 31
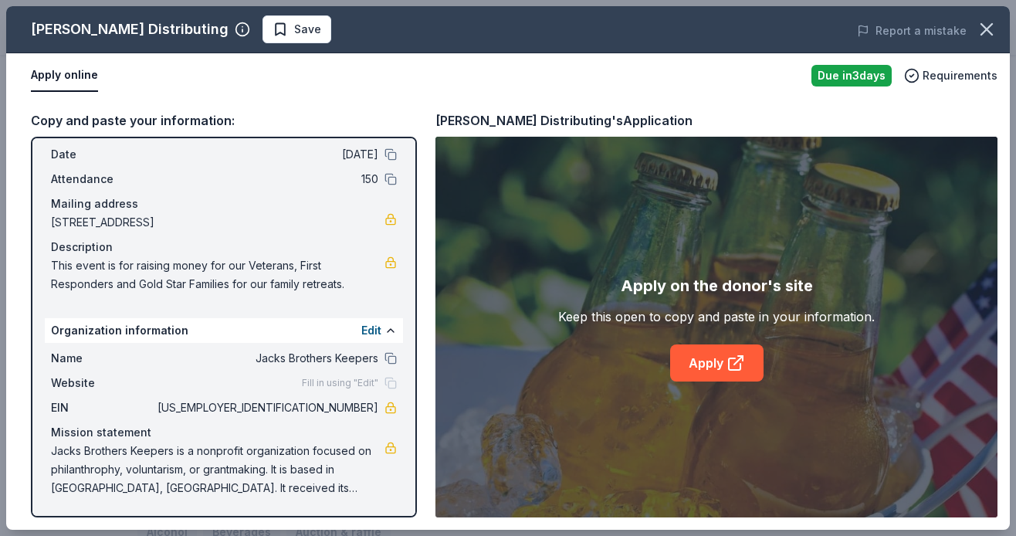
scroll to position [61, 0]
click at [713, 362] on link "Apply" at bounding box center [716, 362] width 93 height 37
